Goal: Information Seeking & Learning: Learn about a topic

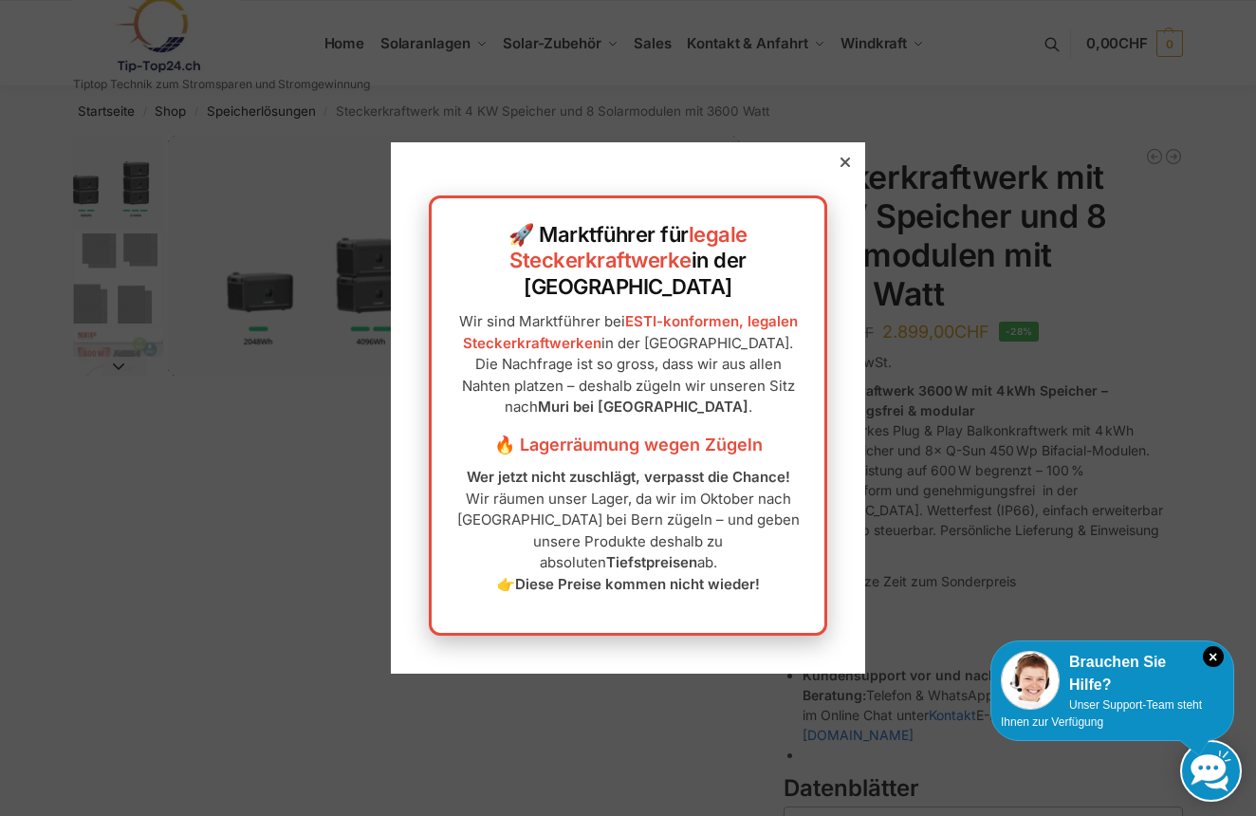
click at [851, 171] on div at bounding box center [845, 162] width 17 height 17
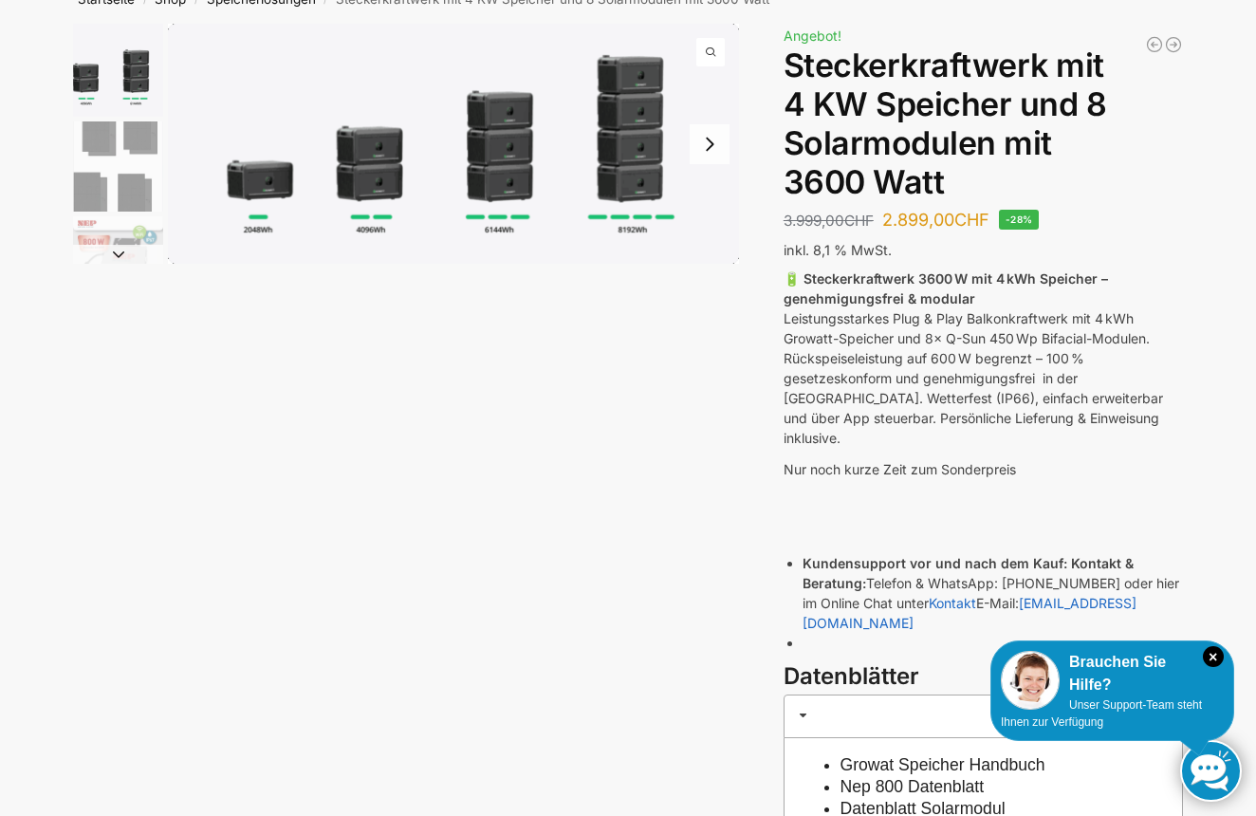
scroll to position [26, 0]
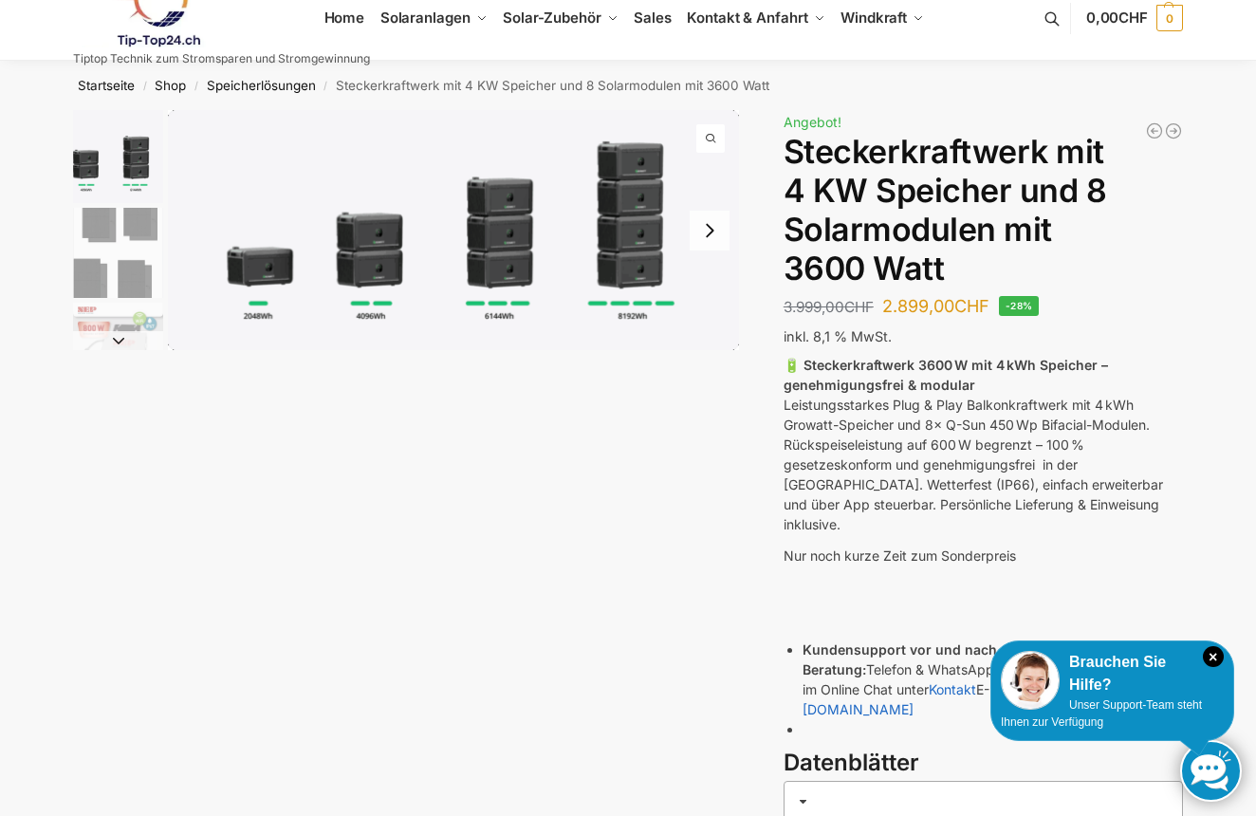
click at [726, 240] on button "Next slide" at bounding box center [710, 231] width 40 height 40
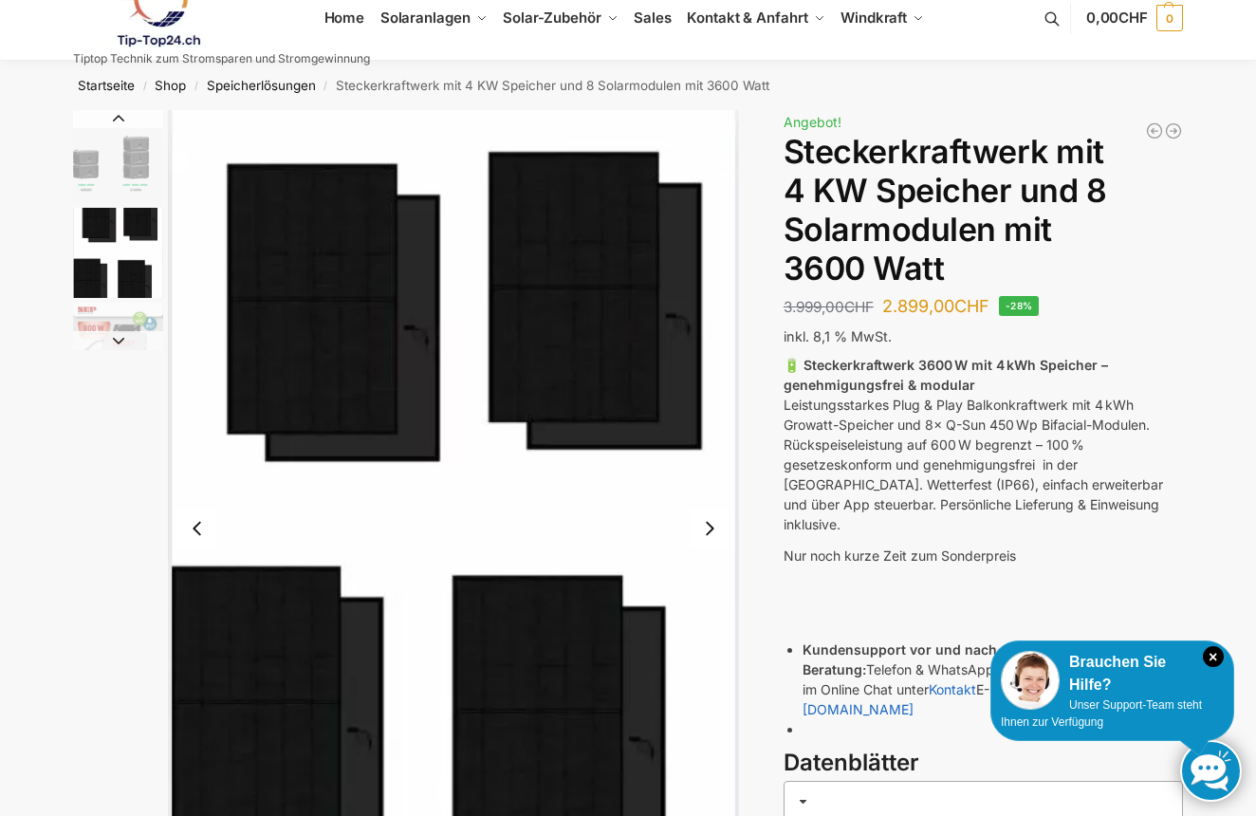
click at [713, 529] on button "Next slide" at bounding box center [710, 528] width 40 height 40
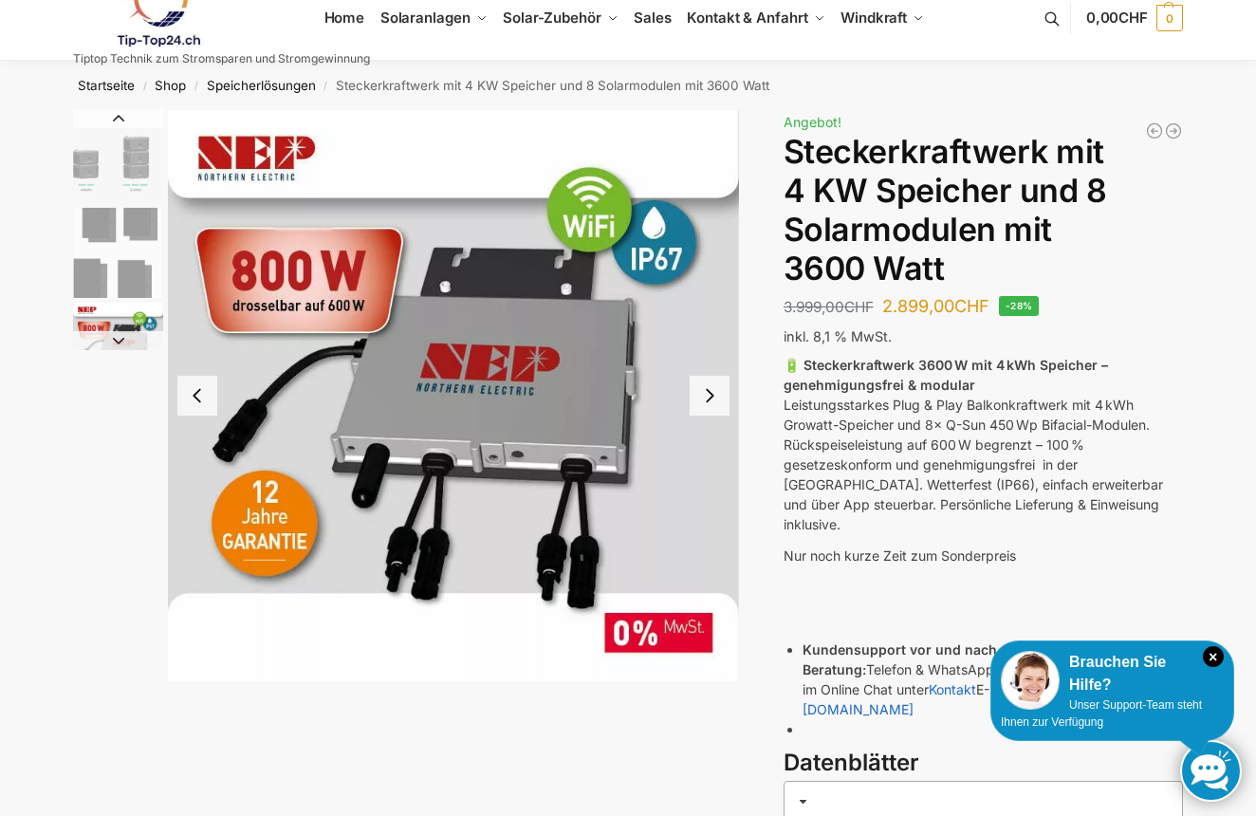
click at [713, 529] on img "3 / 9" at bounding box center [453, 395] width 571 height 571
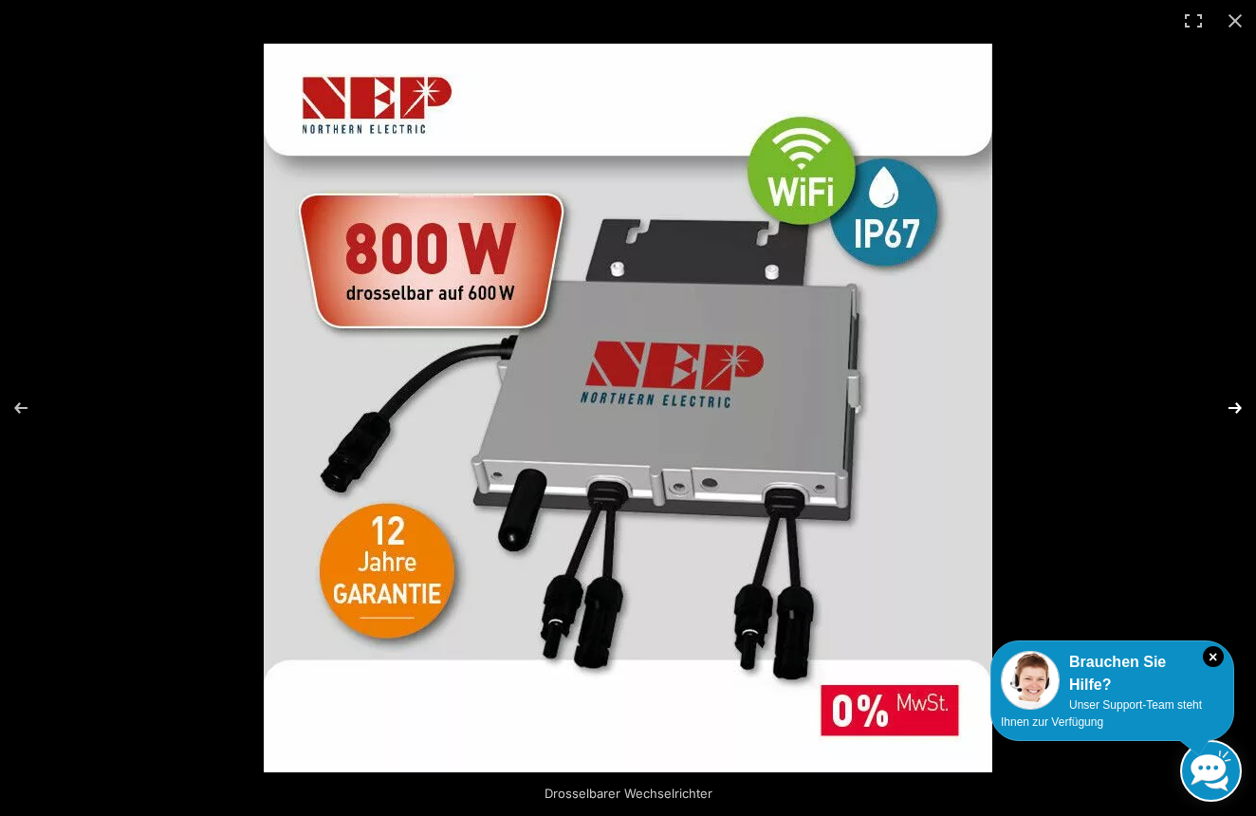
click at [1236, 412] on button "Next (arrow right)" at bounding box center [1222, 407] width 66 height 95
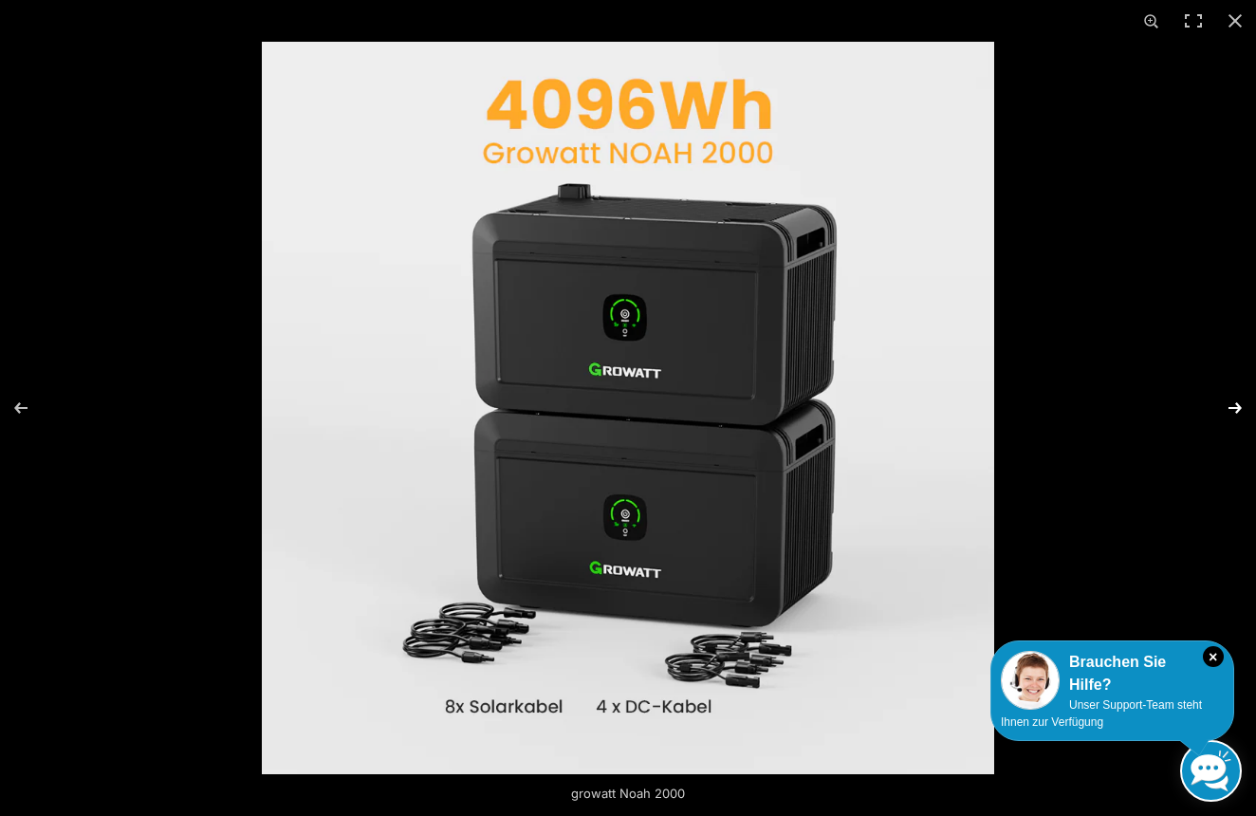
click at [1227, 412] on button "Next (arrow right)" at bounding box center [1222, 407] width 66 height 95
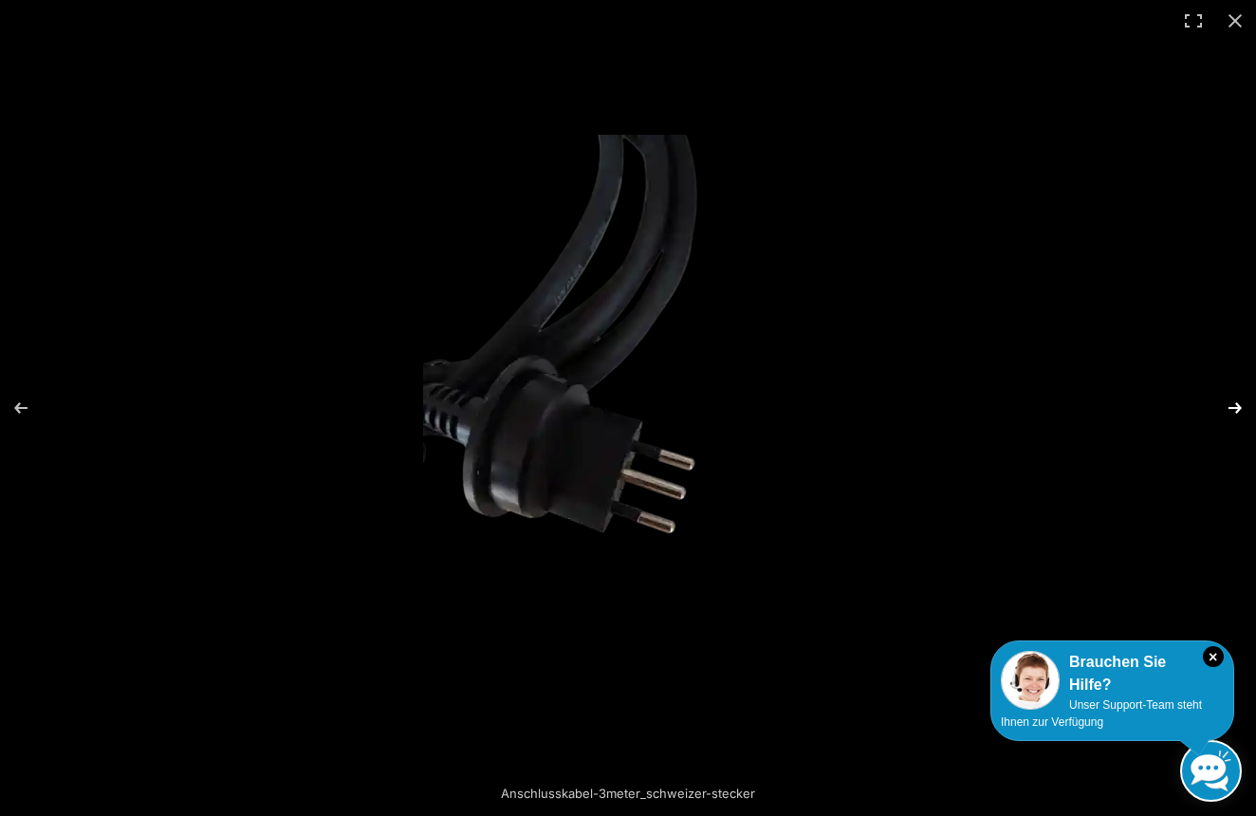
click at [1227, 412] on button "Next (arrow right)" at bounding box center [1222, 407] width 66 height 95
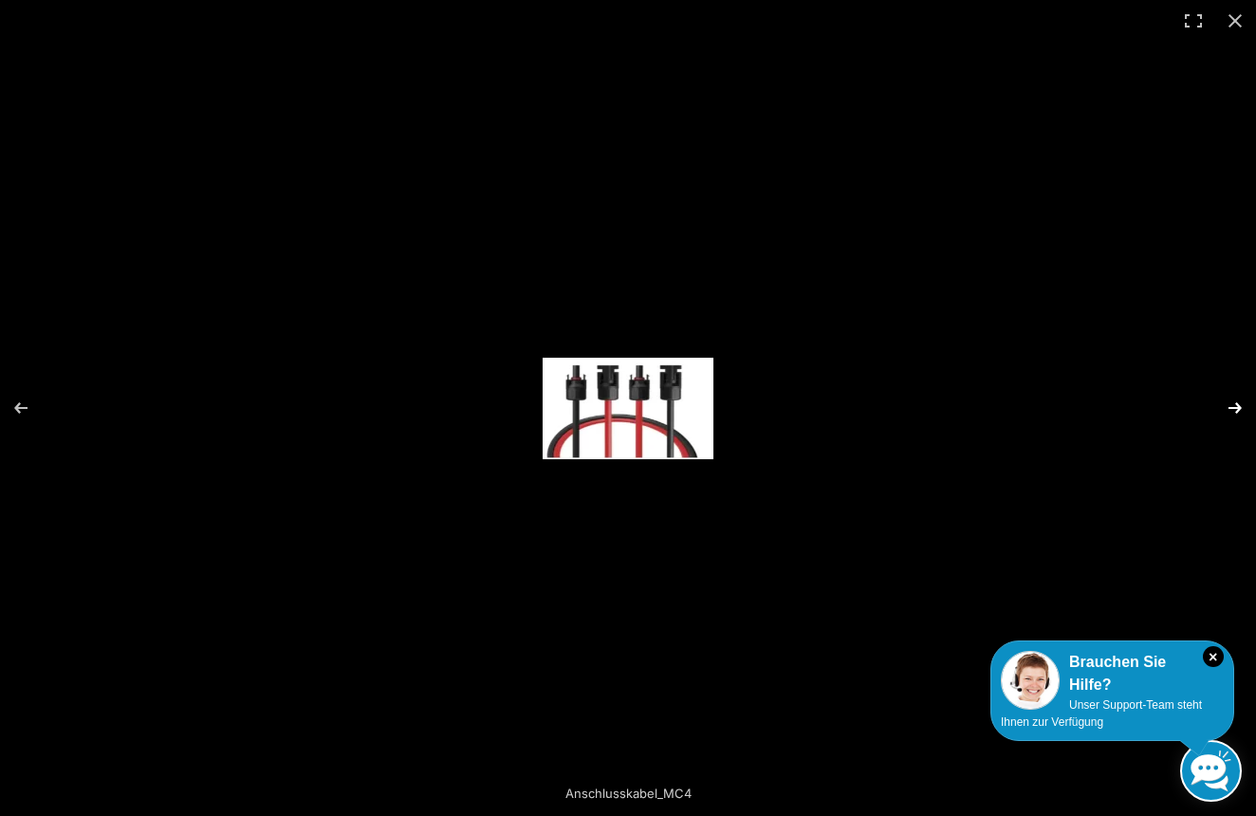
click at [1227, 412] on button "Next (arrow right)" at bounding box center [1222, 407] width 66 height 95
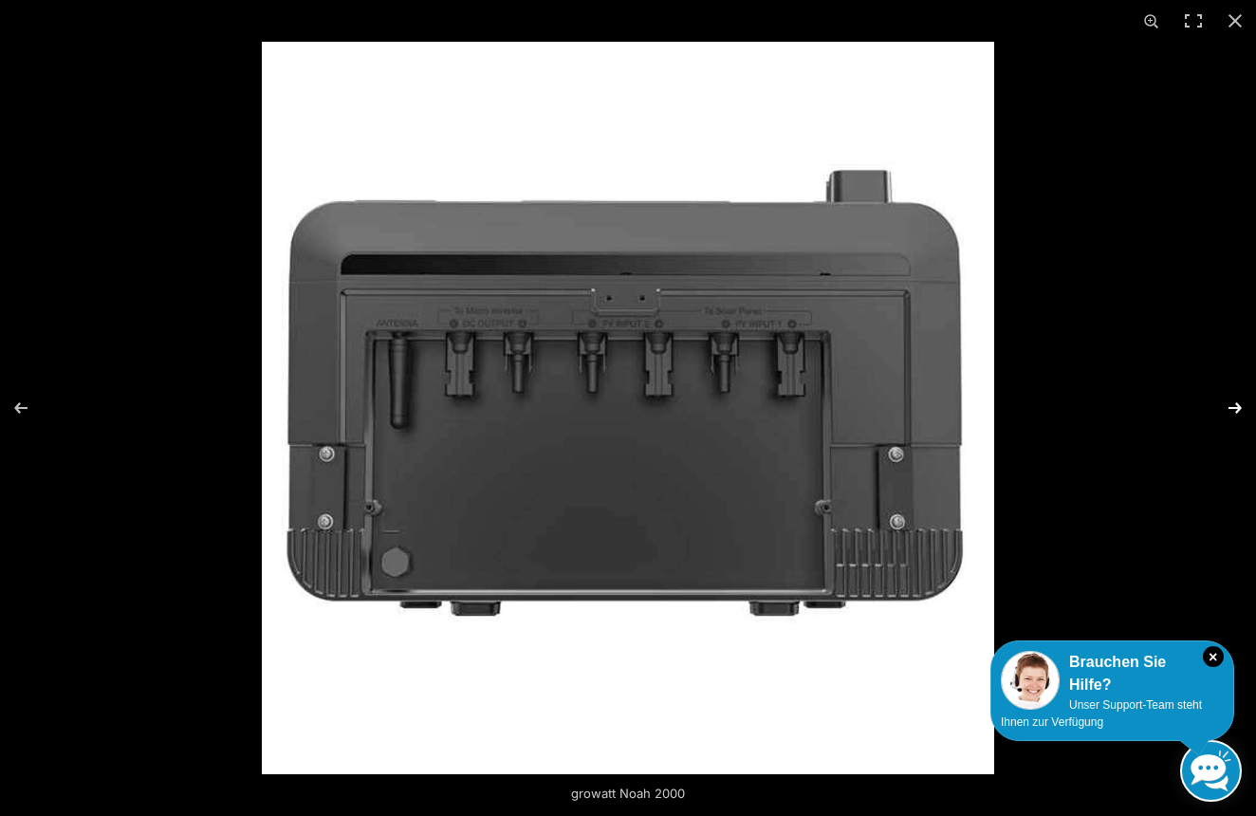
click at [1227, 412] on button "Next (arrow right)" at bounding box center [1222, 407] width 66 height 95
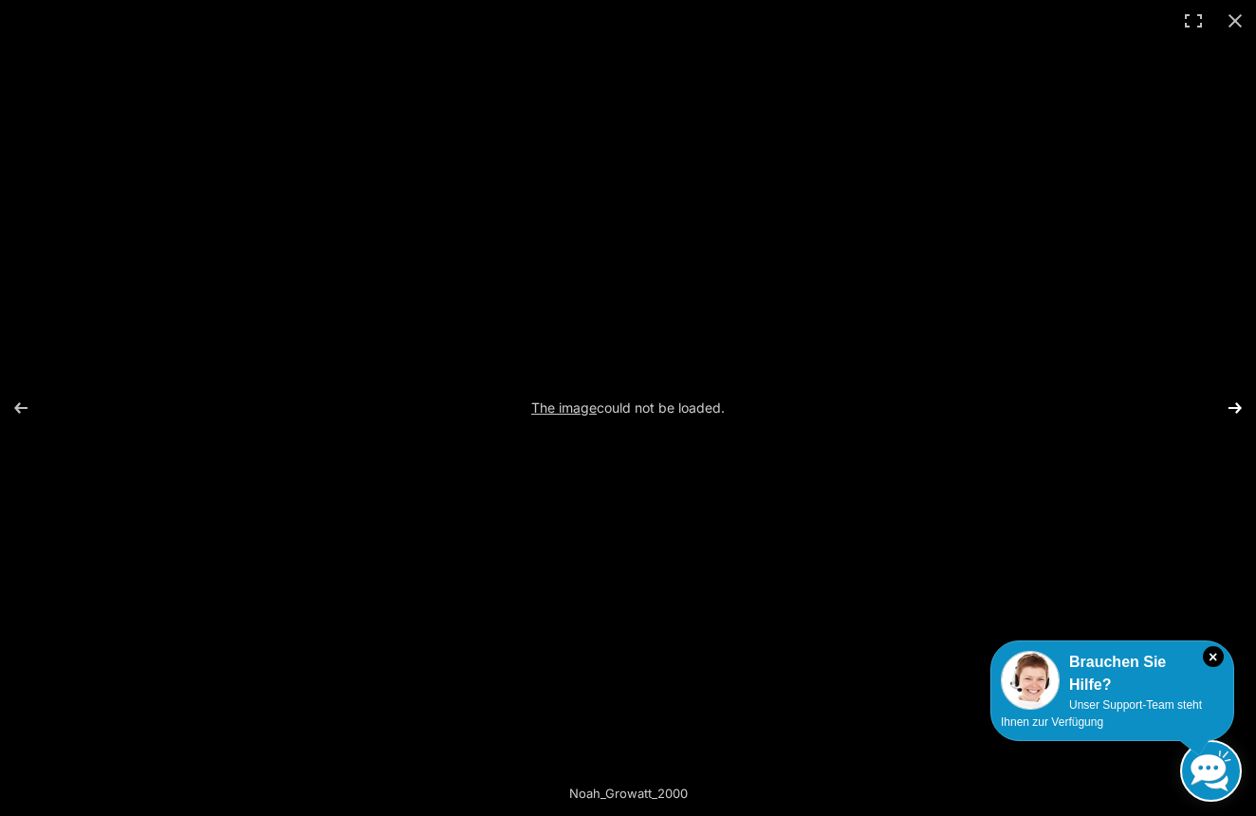
click at [1227, 412] on button "Next (arrow right)" at bounding box center [1222, 407] width 66 height 95
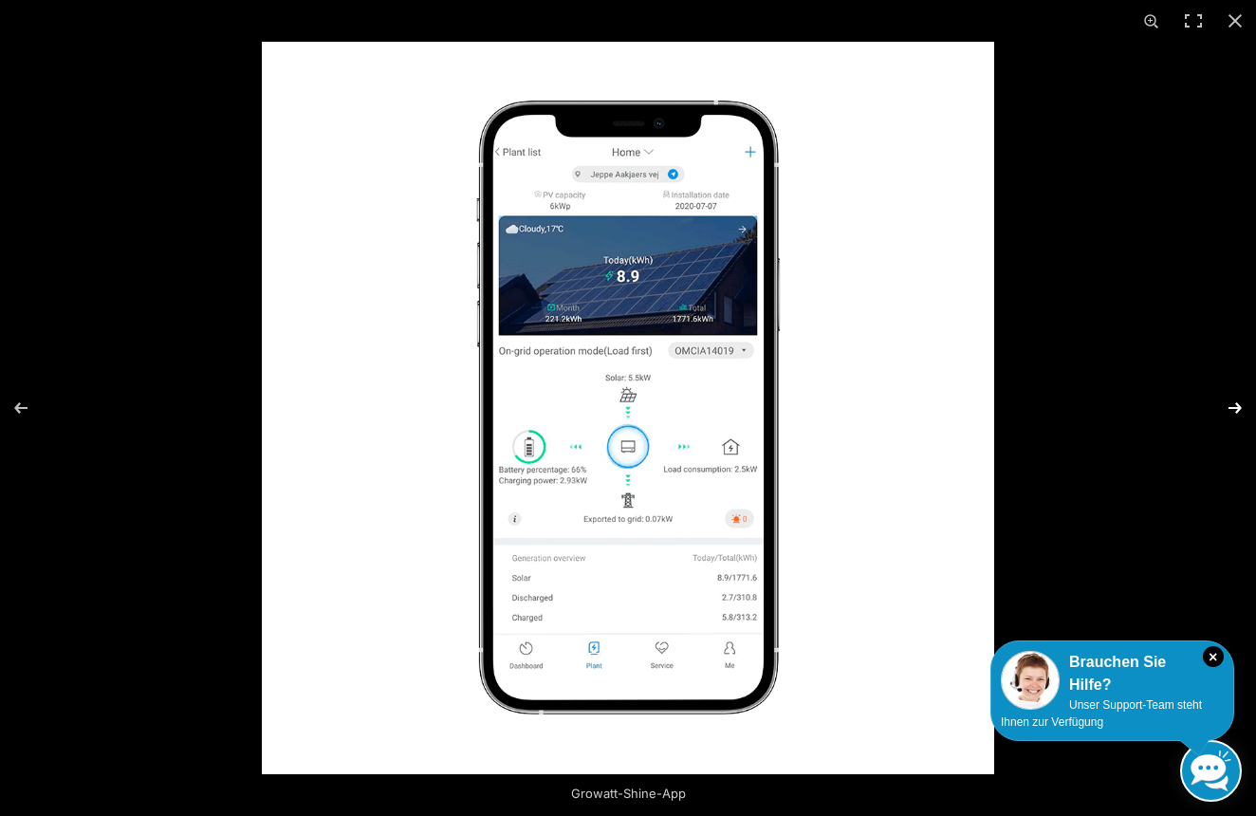
click at [1226, 412] on button "Next (arrow right)" at bounding box center [1222, 407] width 66 height 95
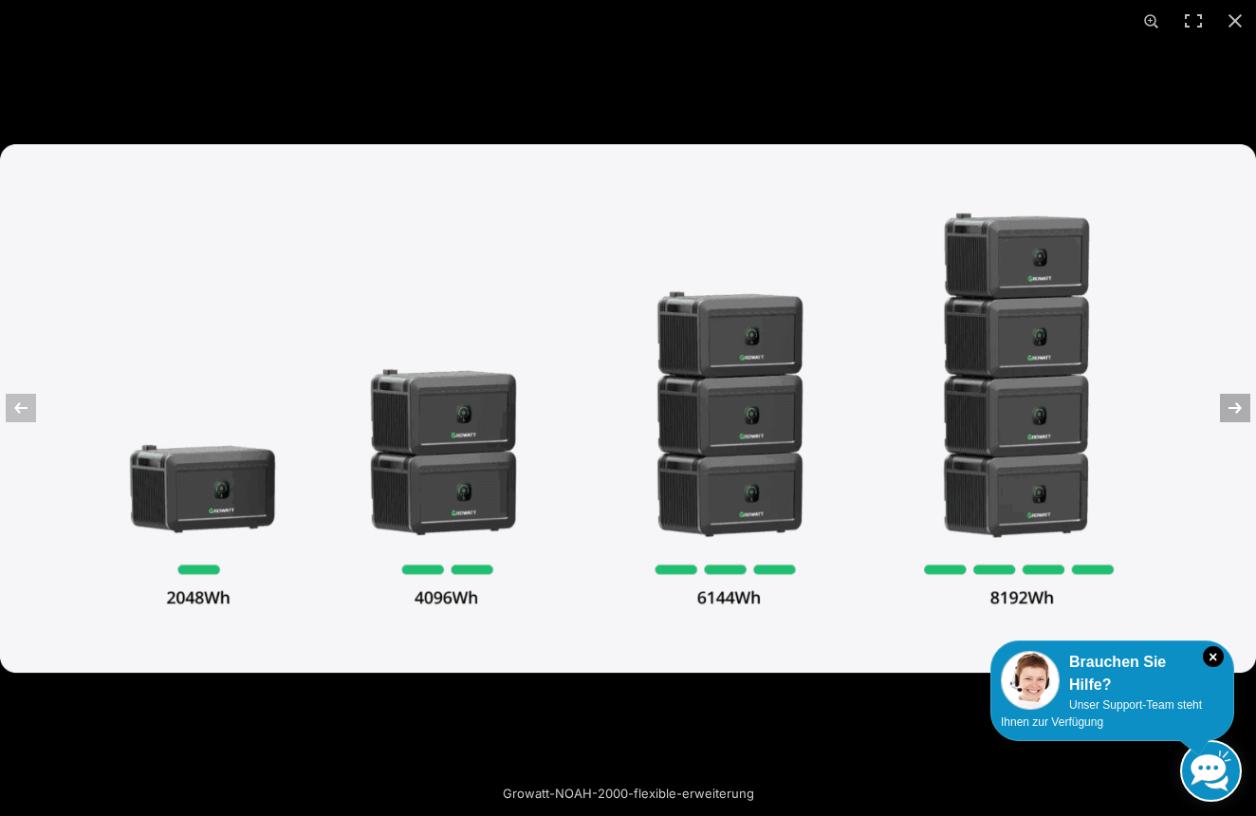
click at [1238, 412] on button "Next (arrow right)" at bounding box center [1222, 407] width 66 height 95
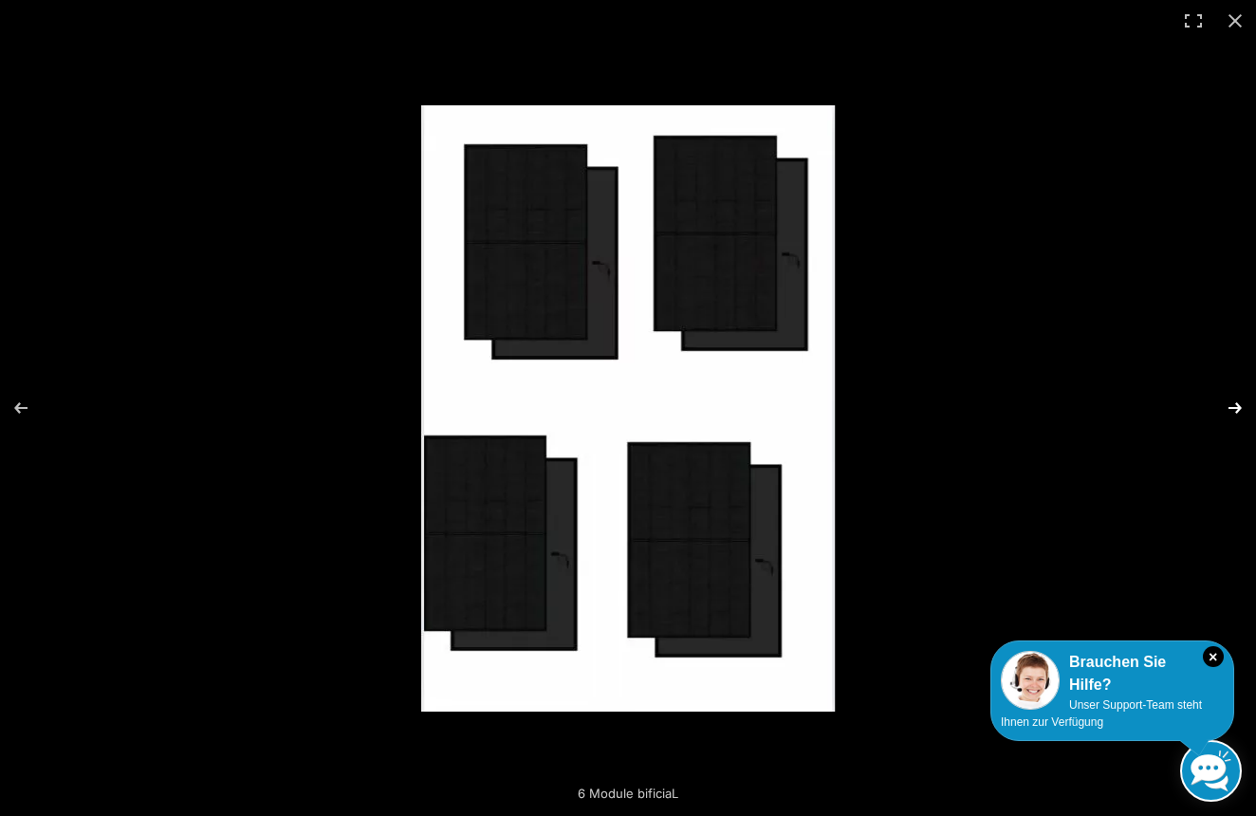
click at [1238, 412] on button "Next (arrow right)" at bounding box center [1222, 407] width 66 height 95
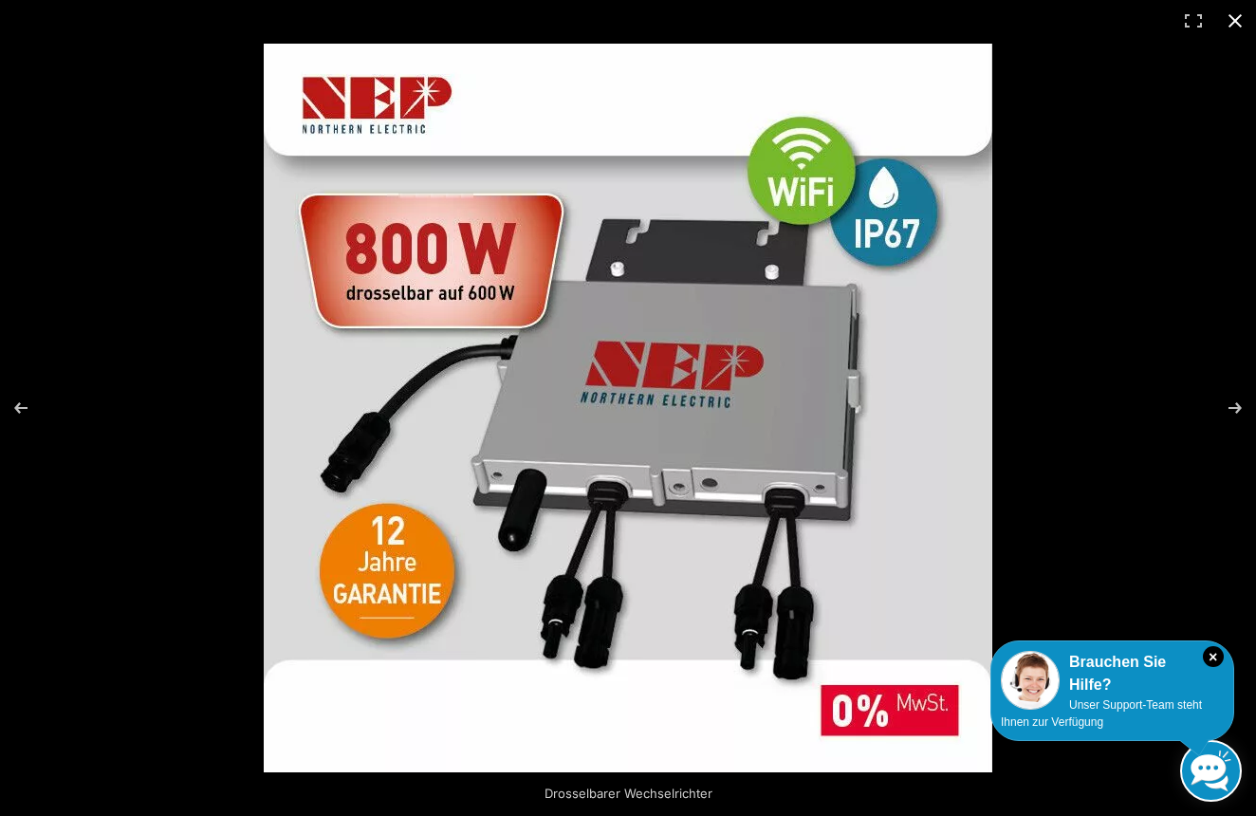
click at [1239, 16] on button "Close (Esc)" at bounding box center [1235, 21] width 42 height 42
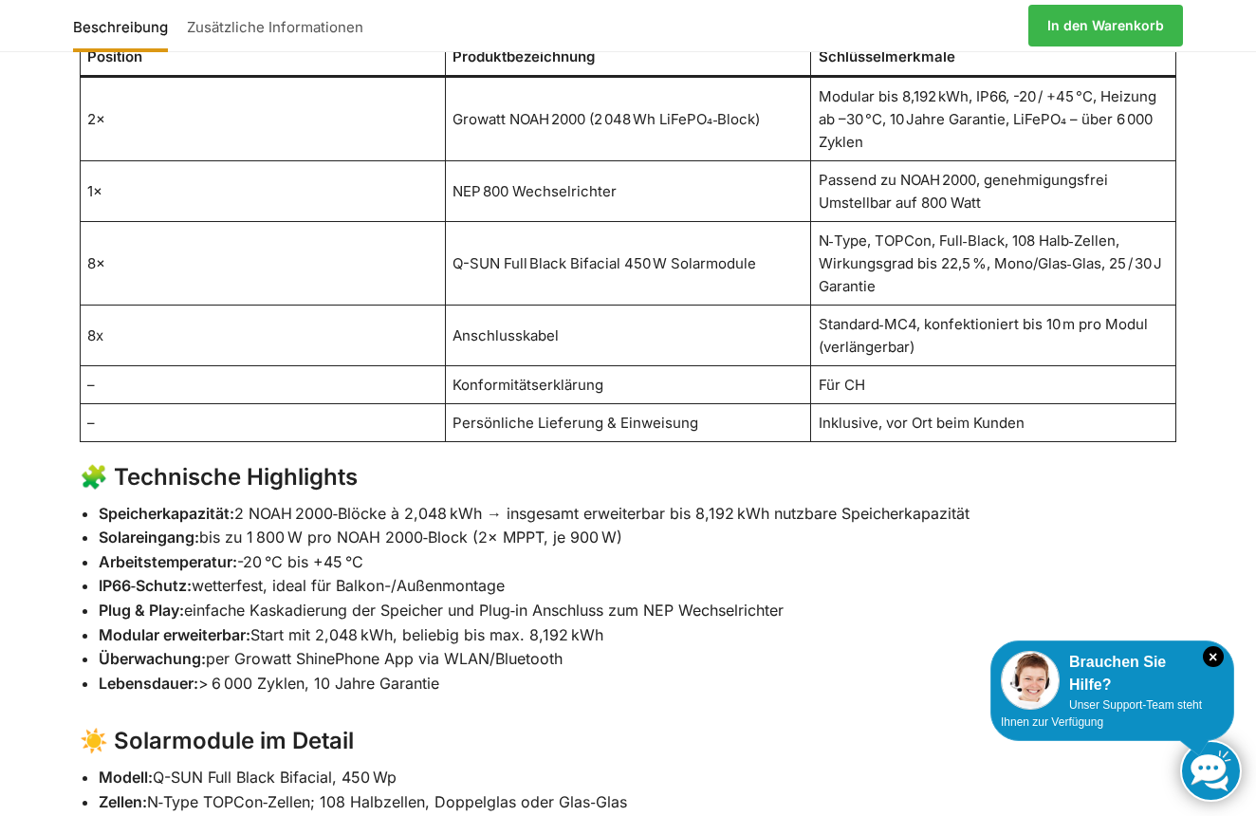
scroll to position [1465, 0]
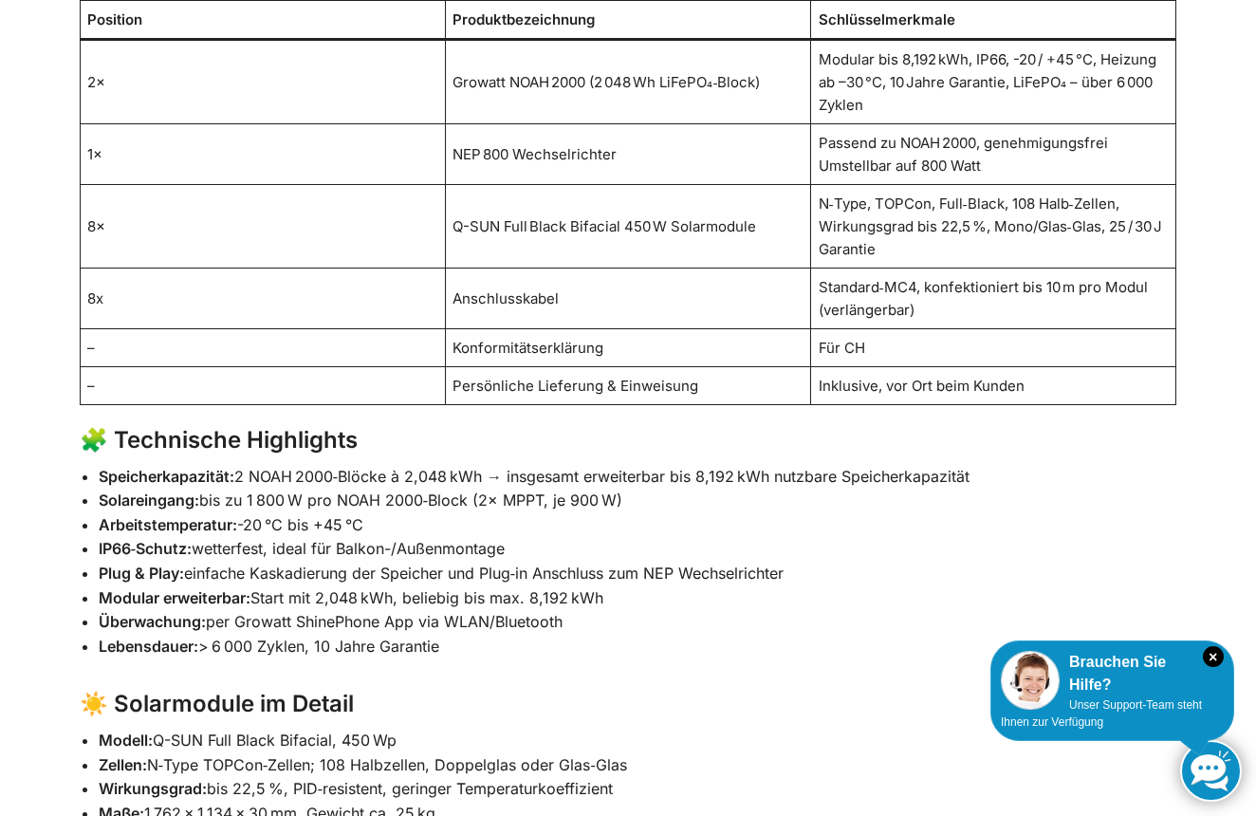
scroll to position [26, 0]
